Goal: Find specific page/section: Find specific page/section

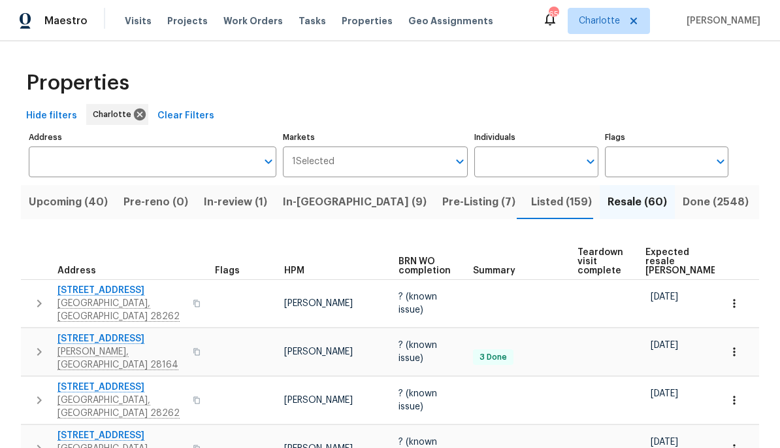
click at [93, 295] on span "[STREET_ADDRESS]" at bounding box center [121, 290] width 127 height 13
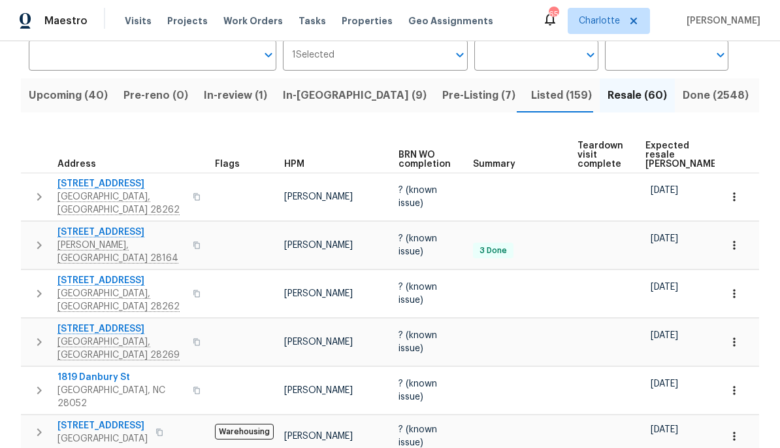
scroll to position [115, 0]
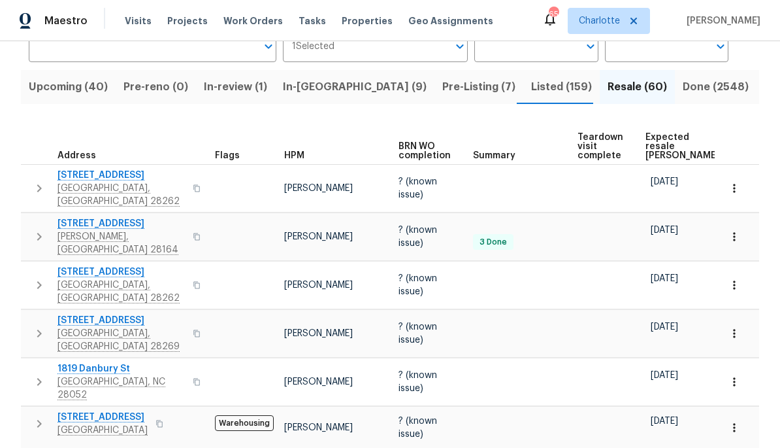
click at [101, 230] on span "[PERSON_NAME], [GEOGRAPHIC_DATA] 28164" at bounding box center [121, 243] width 127 height 26
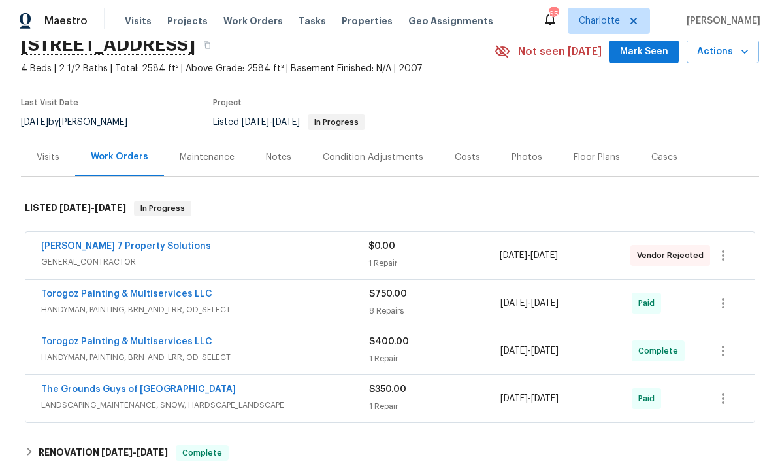
scroll to position [67, 0]
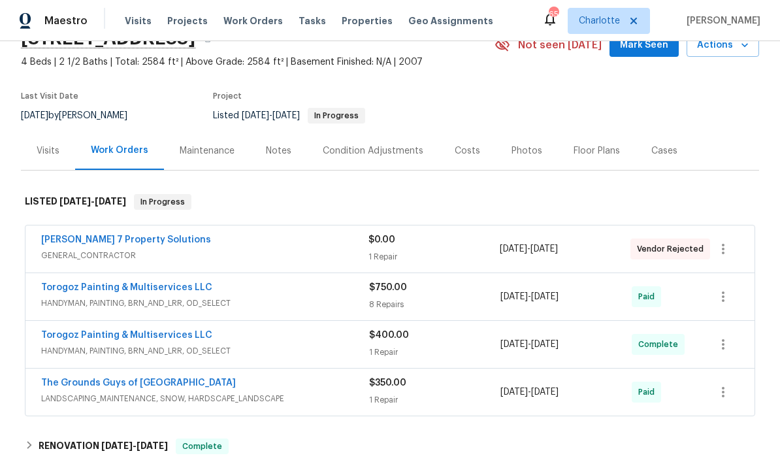
click at [455, 148] on div "Costs" at bounding box center [467, 150] width 25 height 13
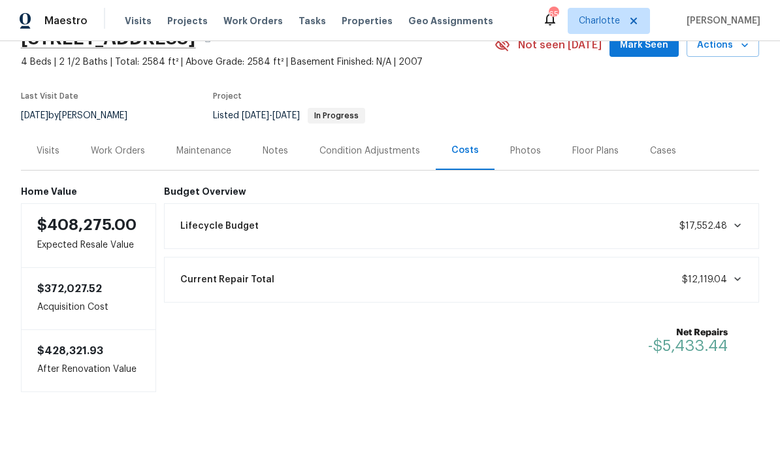
click at [110, 156] on div "Work Orders" at bounding box center [118, 150] width 54 height 13
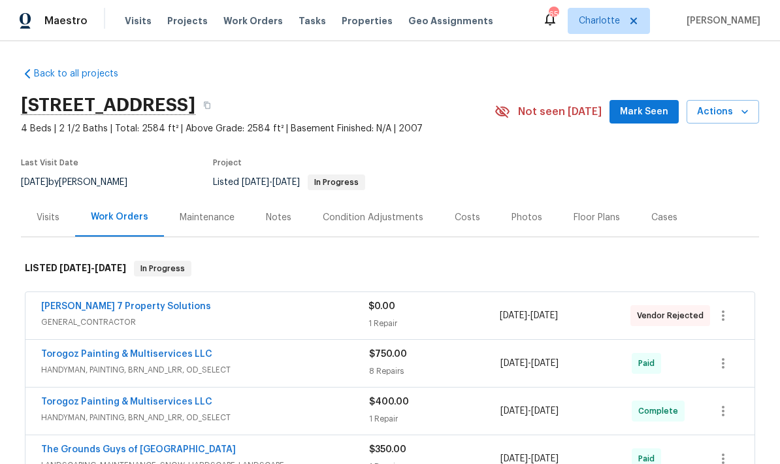
click at [523, 220] on div "Photos" at bounding box center [527, 217] width 31 height 13
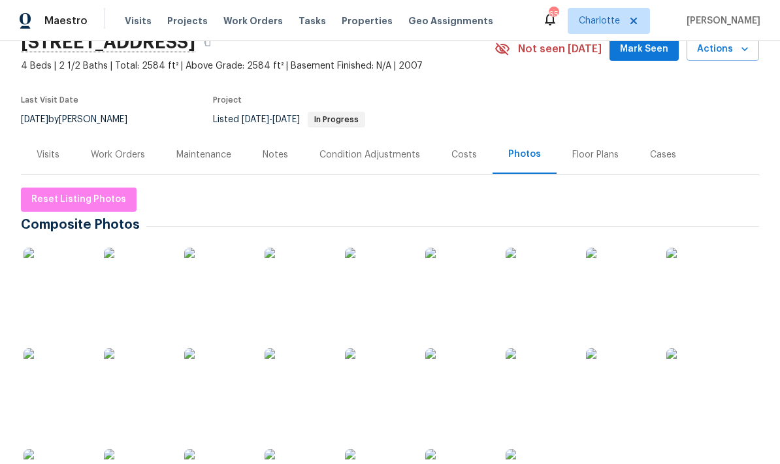
scroll to position [90, 0]
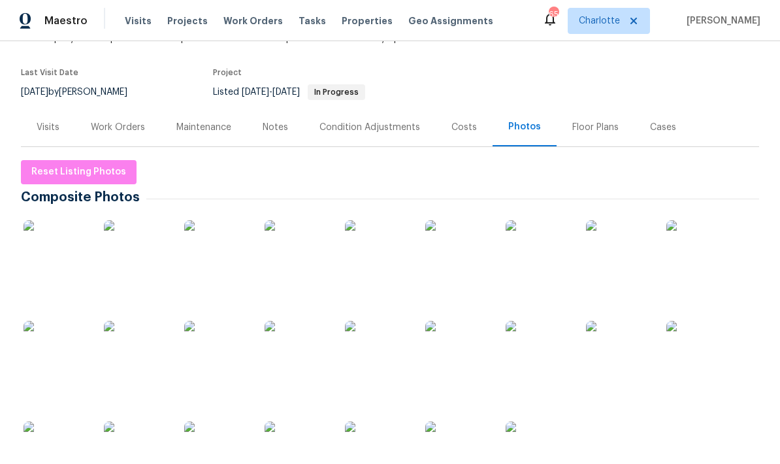
click at [50, 246] on img at bounding box center [56, 252] width 65 height 65
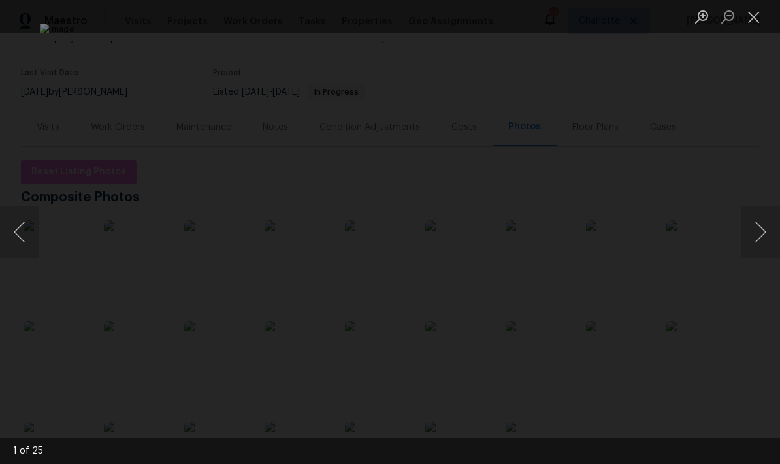
click at [763, 239] on button "Next image" at bounding box center [760, 232] width 39 height 52
click at [765, 227] on button "Next image" at bounding box center [760, 232] width 39 height 52
click at [767, 228] on button "Next image" at bounding box center [760, 232] width 39 height 52
click at [764, 232] on button "Next image" at bounding box center [760, 232] width 39 height 52
click at [761, 234] on button "Next image" at bounding box center [760, 232] width 39 height 52
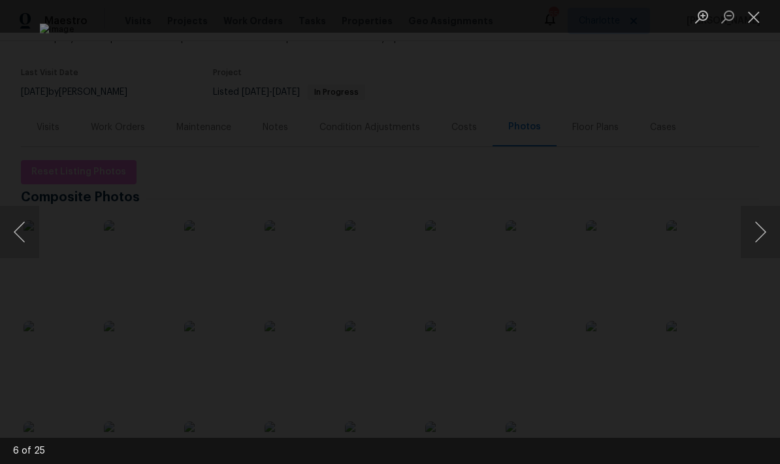
click at [763, 231] on button "Next image" at bounding box center [760, 232] width 39 height 52
click at [763, 228] on button "Next image" at bounding box center [760, 232] width 39 height 52
click at [763, 231] on button "Next image" at bounding box center [760, 232] width 39 height 52
click at [765, 230] on button "Next image" at bounding box center [760, 232] width 39 height 52
click at [765, 234] on button "Next image" at bounding box center [760, 232] width 39 height 52
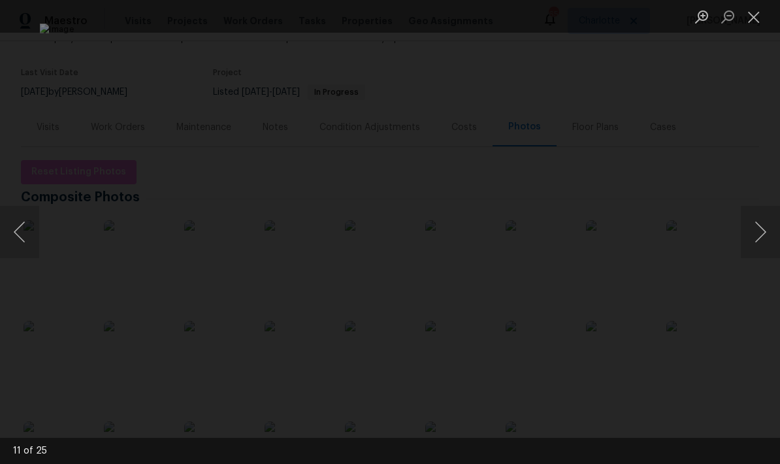
click at [763, 227] on button "Next image" at bounding box center [760, 232] width 39 height 52
click at [767, 231] on button "Next image" at bounding box center [760, 232] width 39 height 52
click at [753, 229] on button "Next image" at bounding box center [760, 232] width 39 height 52
click at [754, 234] on button "Next image" at bounding box center [760, 232] width 39 height 52
click at [767, 235] on button "Next image" at bounding box center [760, 232] width 39 height 52
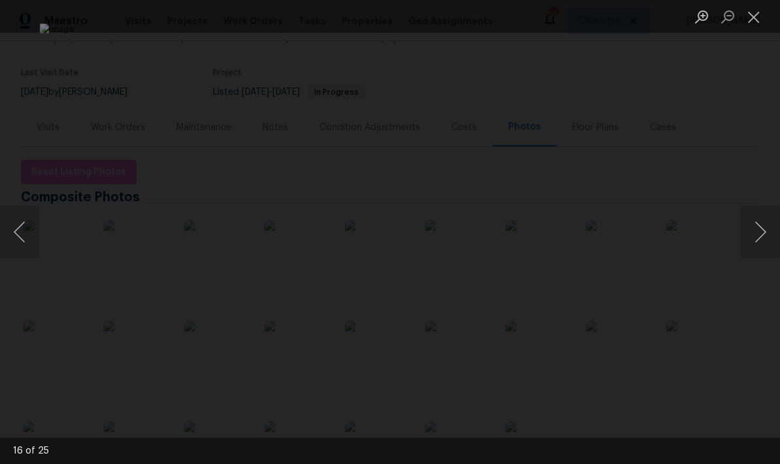
click at [762, 230] on button "Next image" at bounding box center [760, 232] width 39 height 52
click at [753, 9] on button "Close lightbox" at bounding box center [754, 16] width 26 height 23
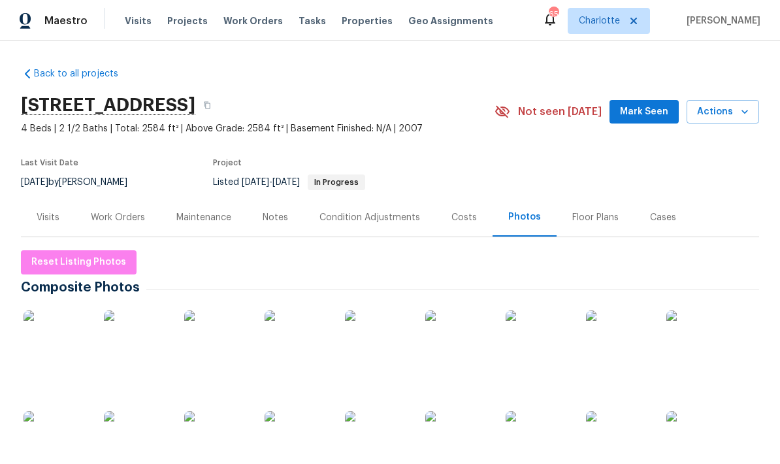
scroll to position [0, 0]
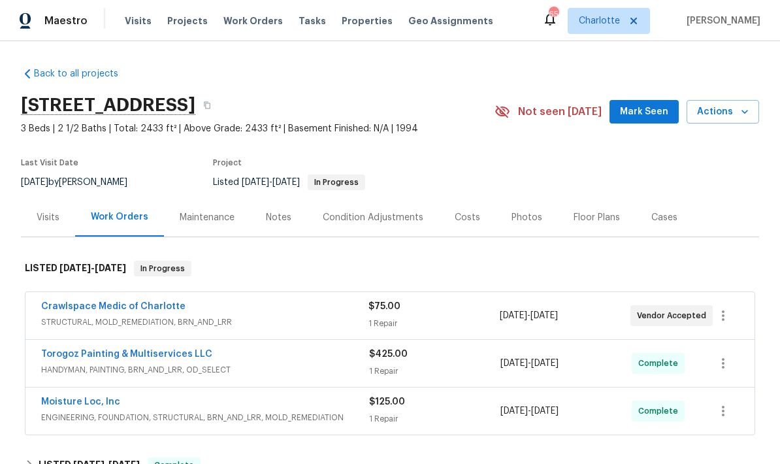
click at [455, 215] on div "Costs" at bounding box center [467, 217] width 25 height 13
